Goal: Communication & Community: Connect with others

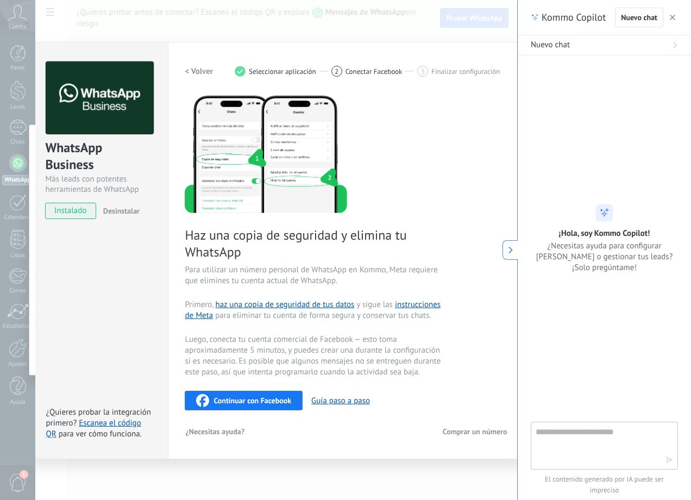
click at [73, 212] on span "instalado" at bounding box center [70, 211] width 49 height 16
click at [637, 17] on span "Nuevo chat" at bounding box center [639, 18] width 36 height 8
click at [650, 17] on span "Nuevo chat" at bounding box center [639, 18] width 36 height 8
click at [676, 45] on use at bounding box center [674, 44] width 3 height 5
click at [119, 423] on link "Escanea el código QR" at bounding box center [93, 428] width 95 height 21
